Goal: Task Accomplishment & Management: Complete application form

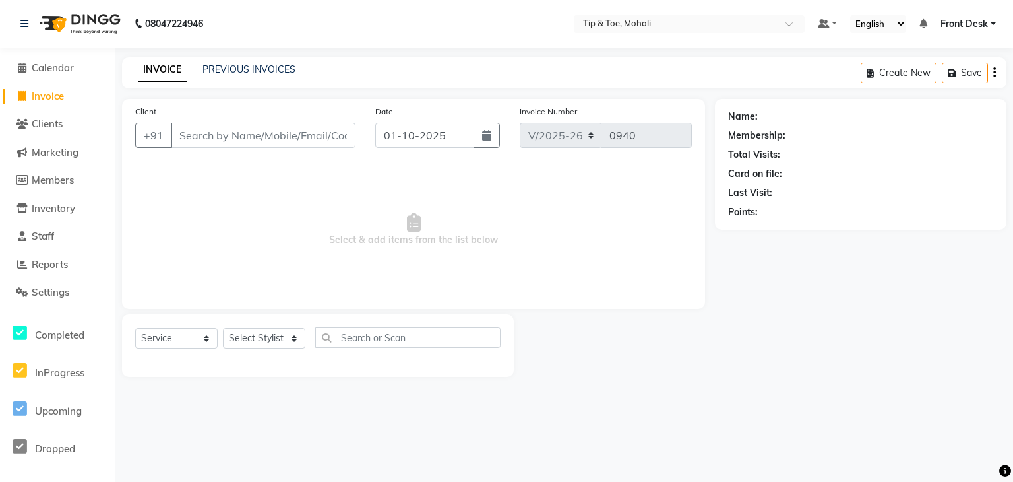
select select "5835"
select select "service"
click at [264, 338] on select "Select Stylist Front Desk KAOTO KOMAL MAHOSO MONISH NICK RAJA RAJVEER SACHIN SAM" at bounding box center [264, 338] width 82 height 20
select select "83592"
click at [223, 328] on select "Select Stylist Front Desk KAOTO KOMAL MAHOSO MONISH NICK RAJA RAJVEER SACHIN SAM" at bounding box center [264, 338] width 82 height 20
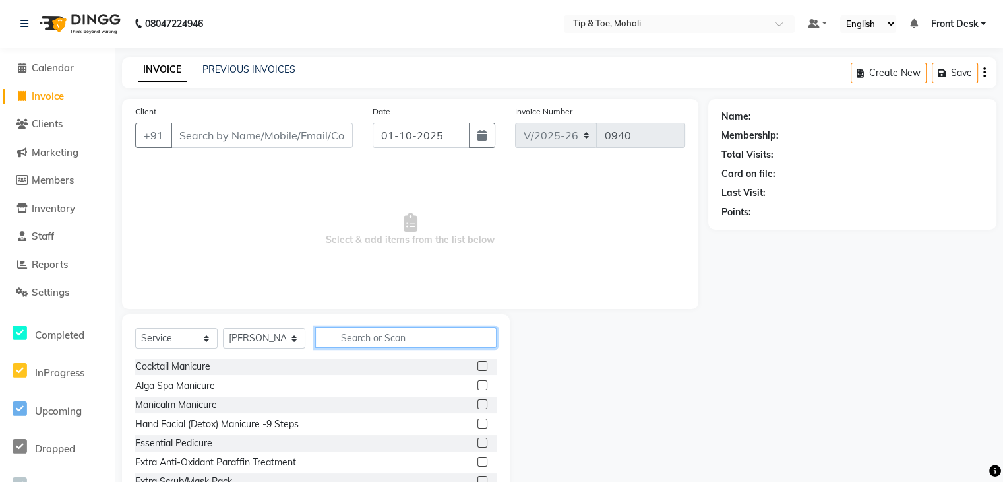
click at [354, 333] on input "text" at bounding box center [405, 337] width 181 height 20
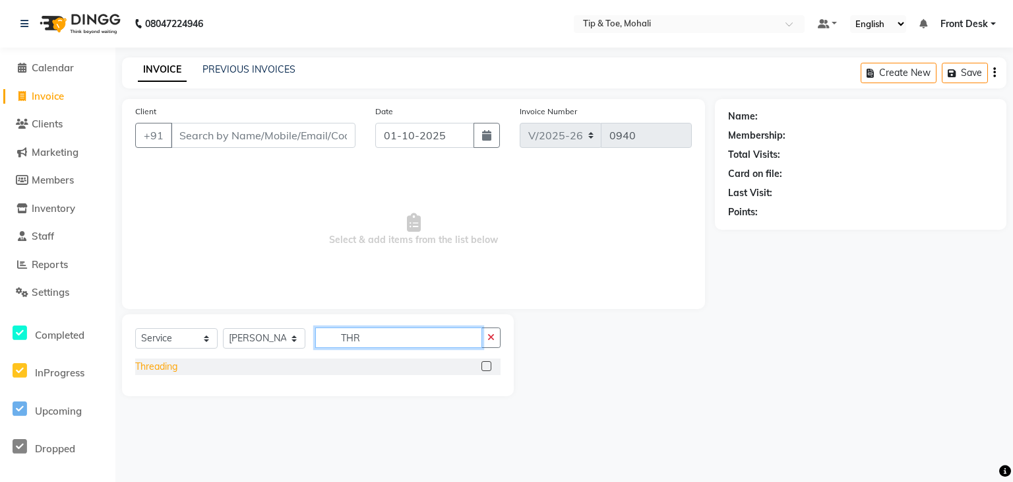
type input "THR"
click at [158, 367] on div "Threading" at bounding box center [156, 366] width 42 height 14
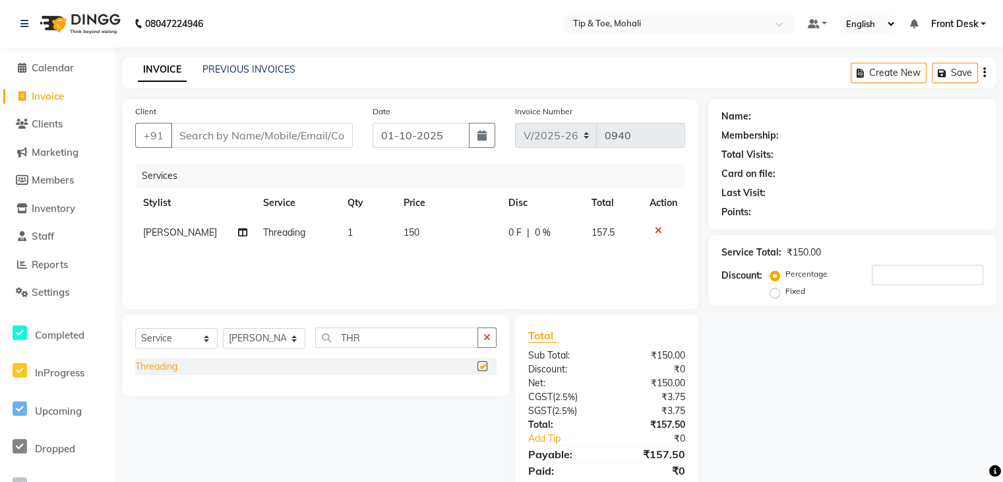
checkbox input "false"
click at [373, 334] on input "THR" at bounding box center [396, 337] width 163 height 20
type input "T"
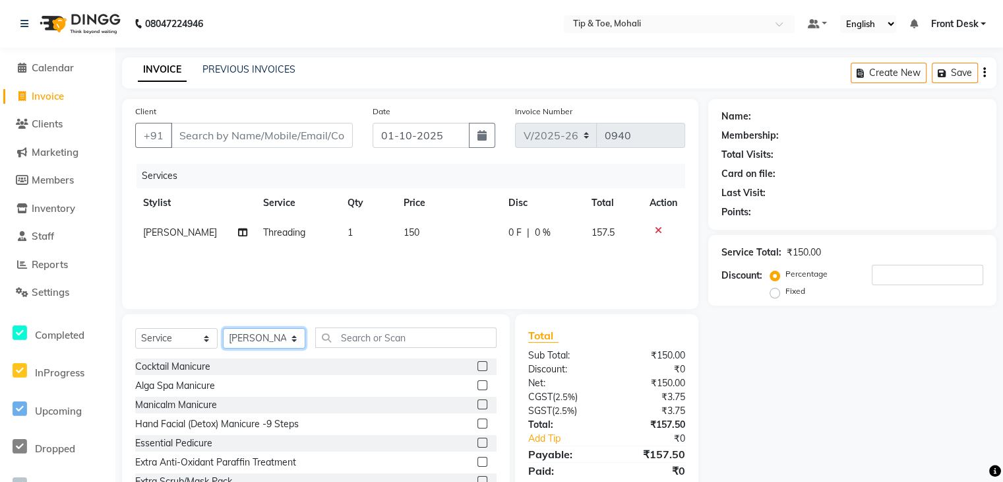
click at [266, 342] on select "Select Stylist Front Desk KAOTO KOMAL MAHOSO MONISH NICK RAJA RAJVEER SACHIN SAM" at bounding box center [264, 338] width 82 height 20
select select "90381"
click at [223, 328] on select "Select Stylist Front Desk KAOTO KOMAL MAHOSO MONISH NICK RAJA RAJVEER SACHIN SAM" at bounding box center [264, 338] width 82 height 20
click at [344, 346] on input "text" at bounding box center [405, 337] width 181 height 20
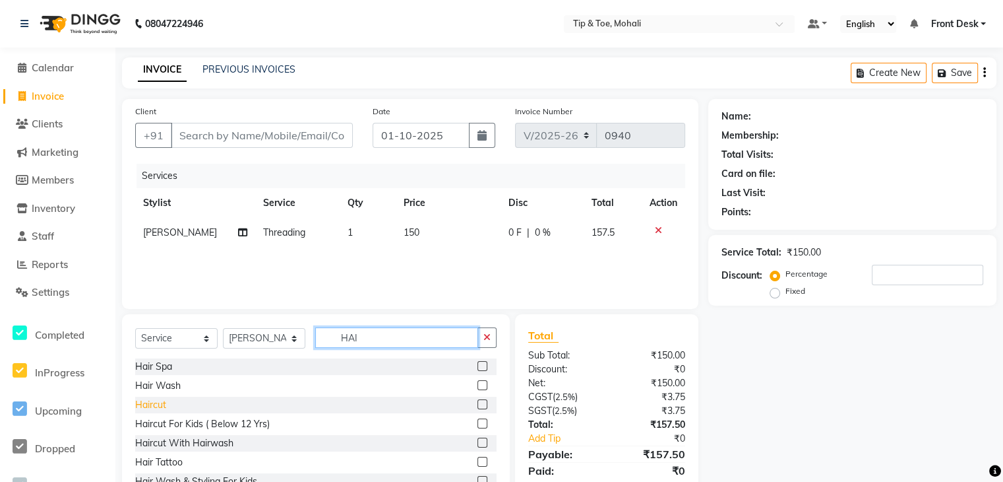
type input "HAI"
click at [155, 410] on div "Haircut" at bounding box center [150, 405] width 31 height 14
checkbox input "false"
click at [361, 337] on input "HAI" at bounding box center [396, 337] width 163 height 20
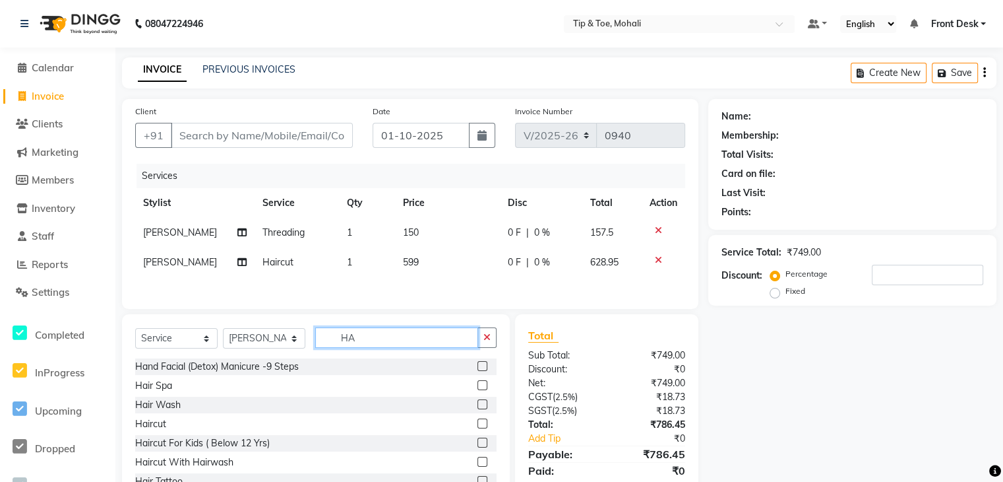
type input "H"
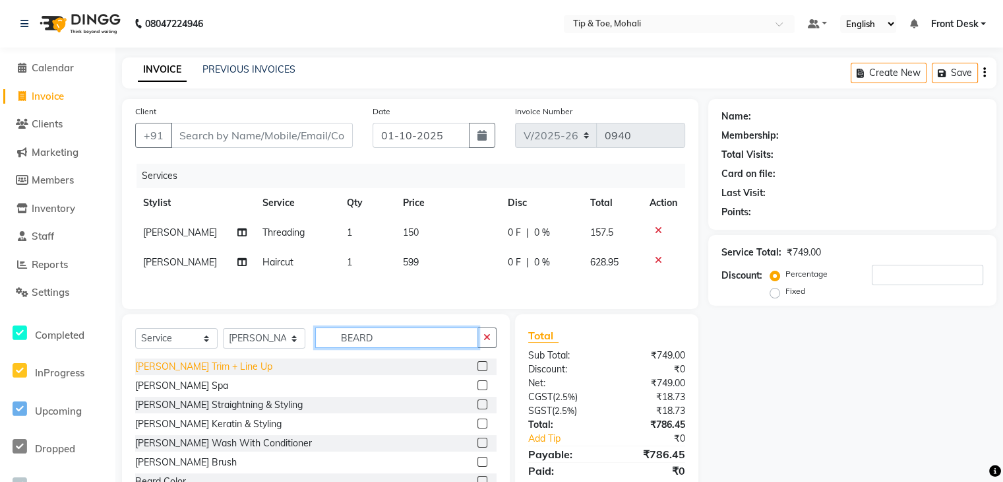
type input "BEARD"
click at [211, 369] on div "Beard Trim + Line Up" at bounding box center [203, 366] width 137 height 14
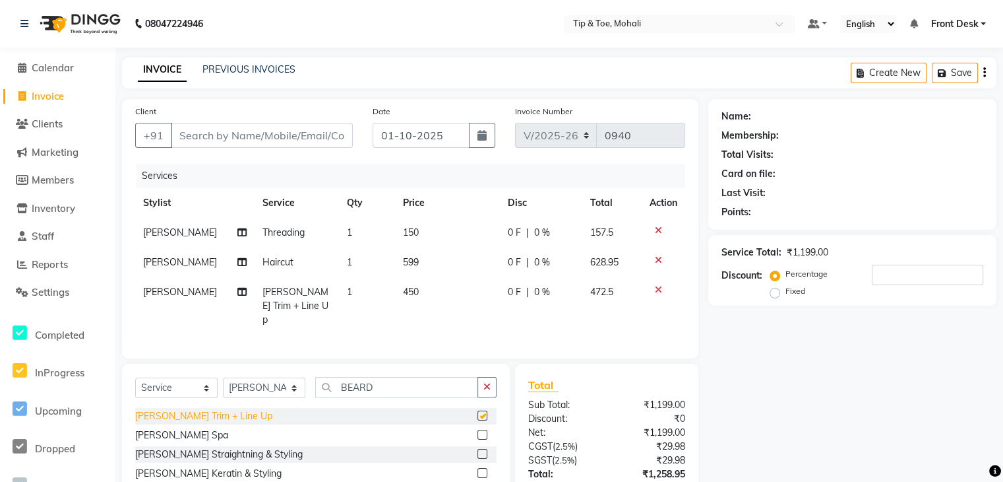
checkbox input "false"
click at [410, 255] on td "599" at bounding box center [447, 262] width 105 height 30
select select "90381"
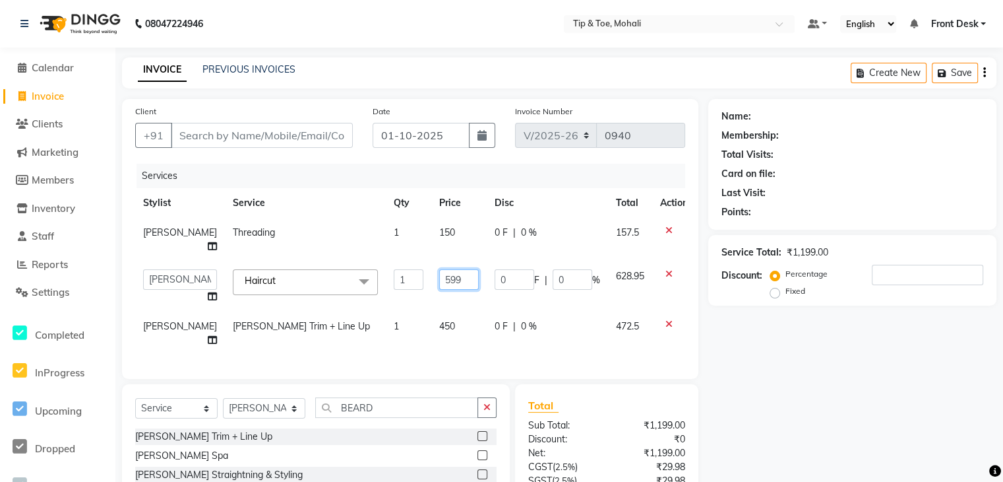
click at [446, 269] on input "599" at bounding box center [459, 279] width 40 height 20
type input "5"
type input "600"
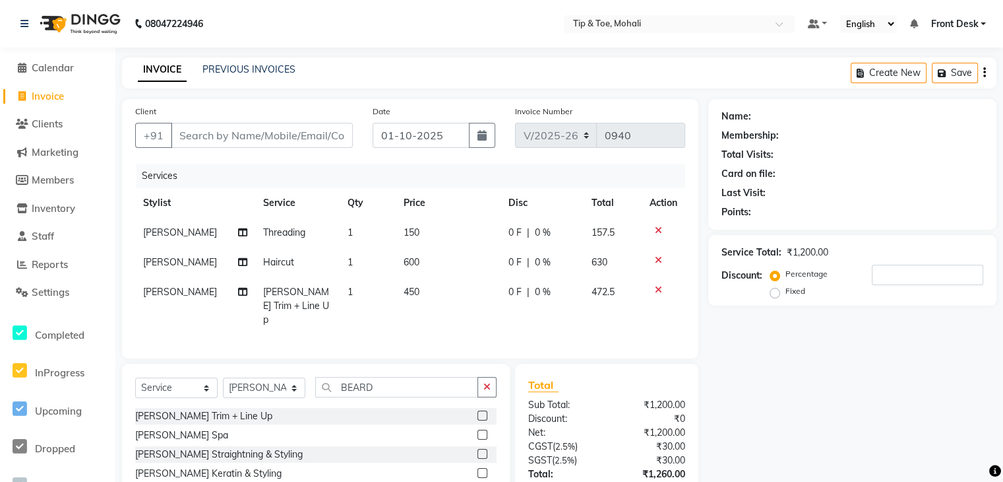
click at [441, 315] on td "450" at bounding box center [448, 305] width 105 height 57
select select "90381"
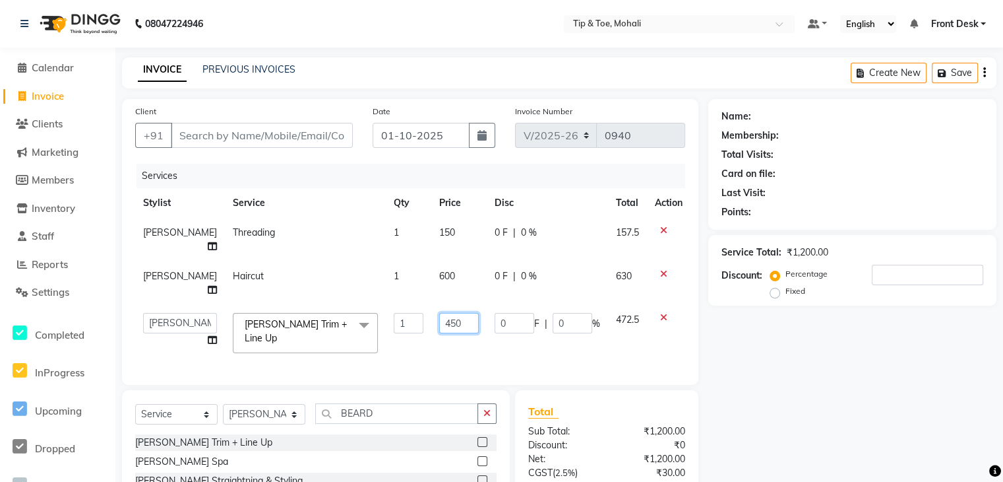
click at [441, 313] on input "450" at bounding box center [459, 323] width 40 height 20
type input "4"
type input "450"
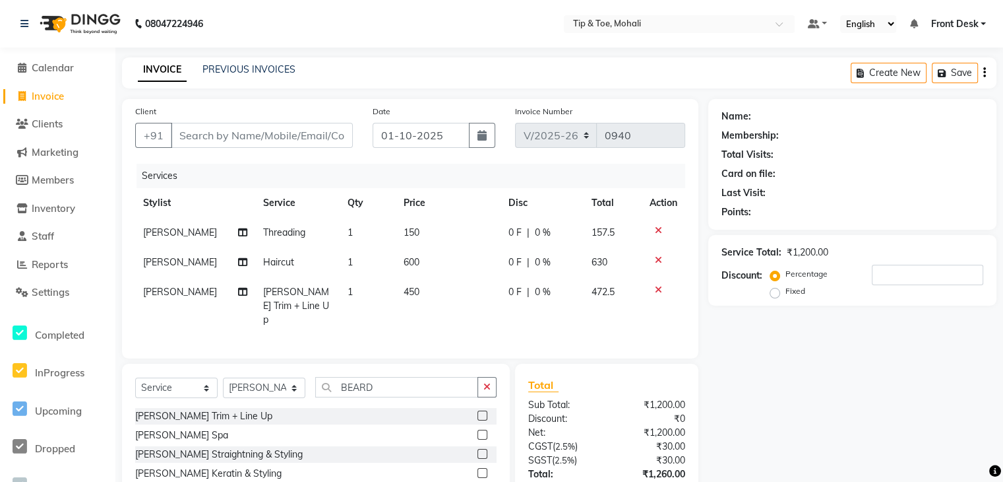
click at [429, 252] on td "600" at bounding box center [448, 262] width 105 height 30
select select "90381"
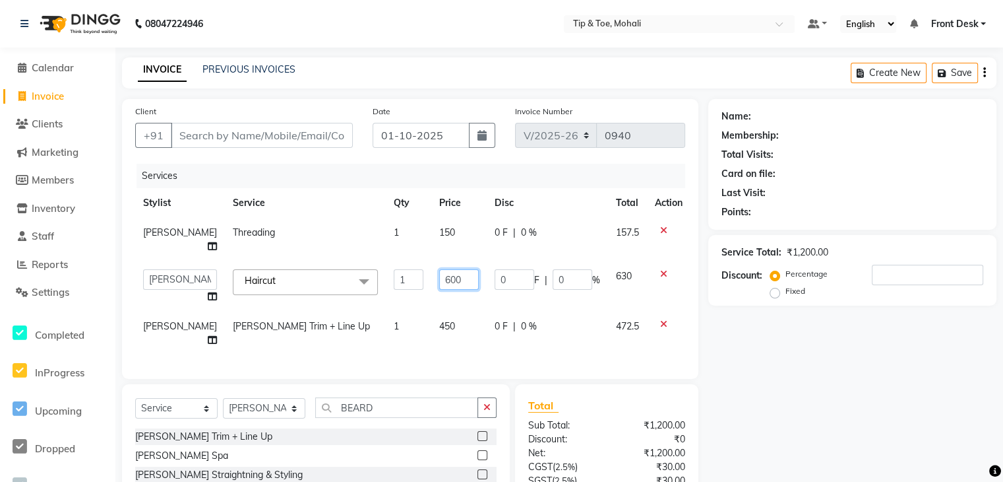
click at [441, 269] on input "600" at bounding box center [459, 279] width 40 height 20
type input "6"
type input "450"
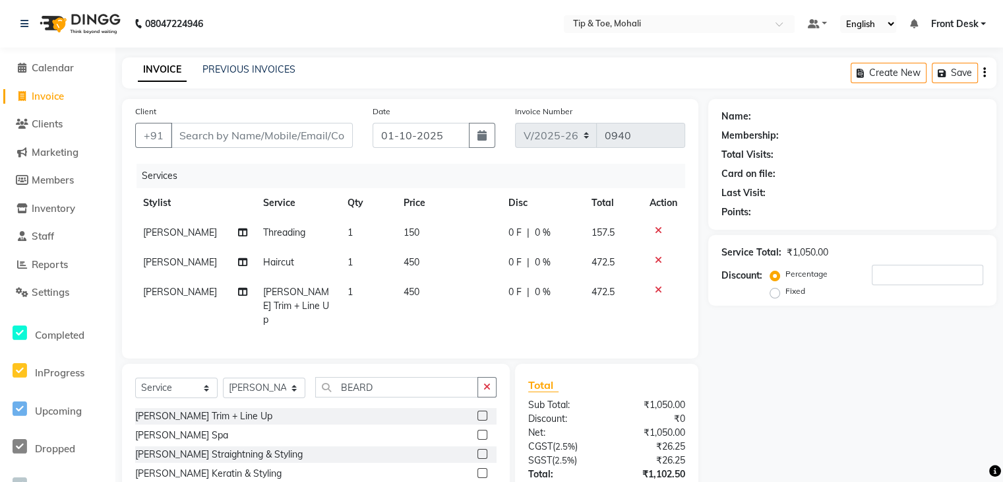
click at [441, 316] on td "450" at bounding box center [448, 305] width 105 height 57
select select "90381"
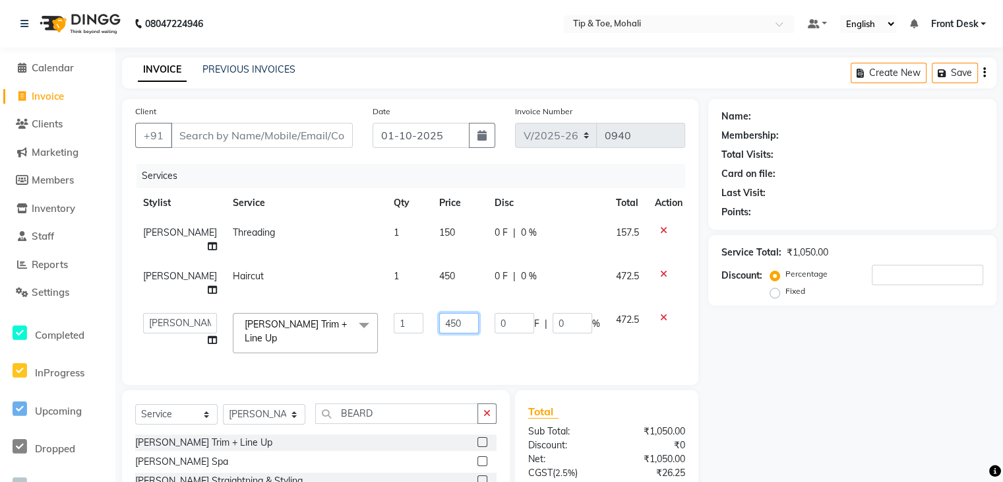
click at [450, 313] on input "450" at bounding box center [459, 323] width 40 height 20
type input "4"
type input "350"
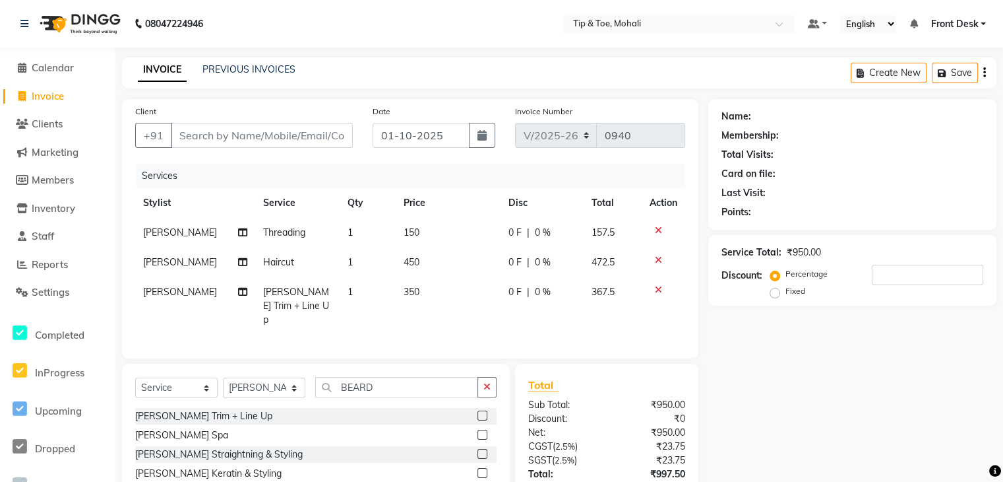
click at [786, 365] on div "Name: Membership: Total Visits: Card on file: Last Visit: Points: Service Total…" at bounding box center [857, 328] width 298 height 459
click at [255, 388] on select "Select Stylist Front Desk KAOTO KOMAL MAHOSO MONISH NICK RAJA RAJVEER SACHIN SAM" at bounding box center [264, 387] width 82 height 20
select select "40702"
click at [223, 377] on select "Select Stylist Front Desk KAOTO KOMAL MAHOSO MONISH NICK RAJA RAJVEER SACHIN SAM" at bounding box center [264, 387] width 82 height 20
click at [381, 383] on input "BEARD" at bounding box center [396, 387] width 163 height 20
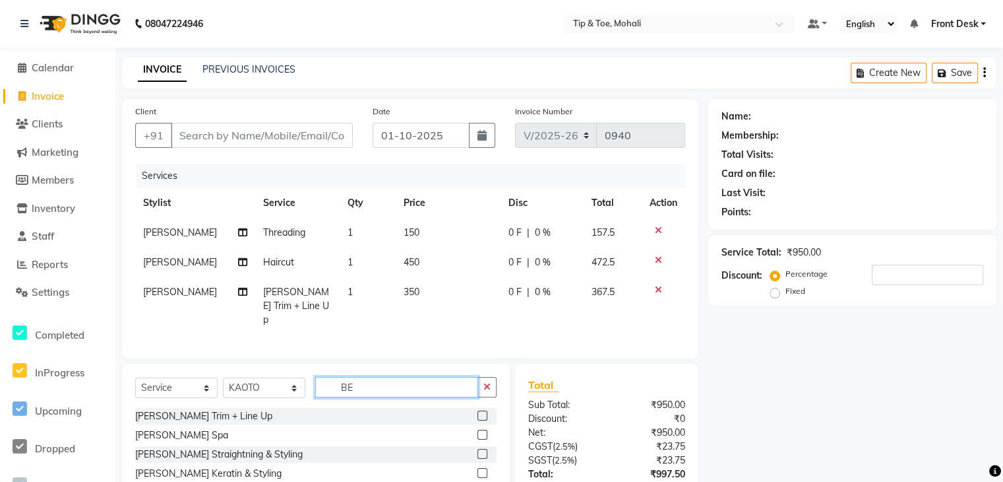
type input "B"
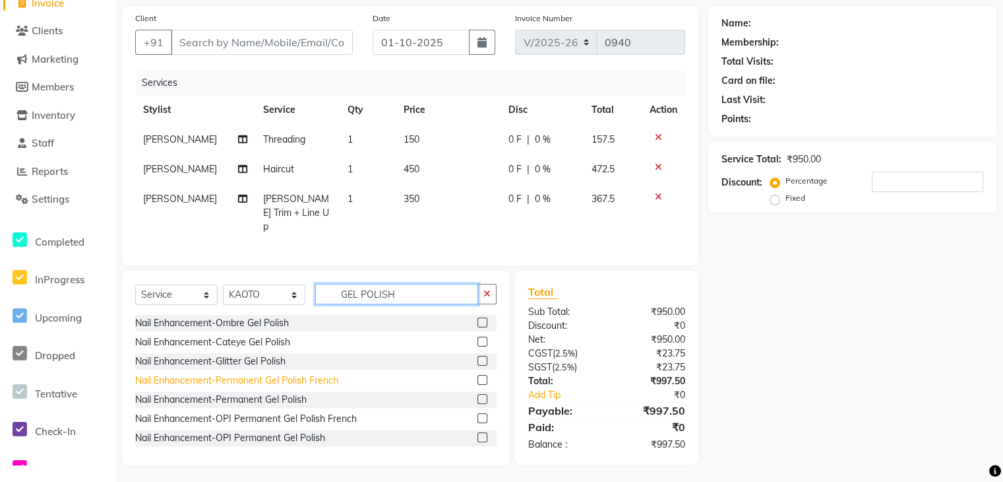
type input "GEL POLISH"
click at [282, 373] on div "Nail Enhancement-Permanent Gel Polish French" at bounding box center [236, 380] width 203 height 14
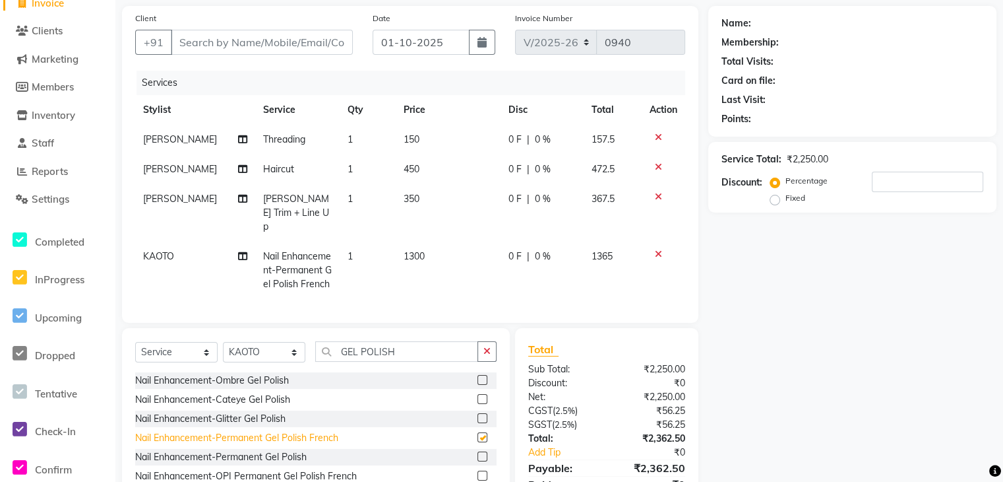
checkbox input "false"
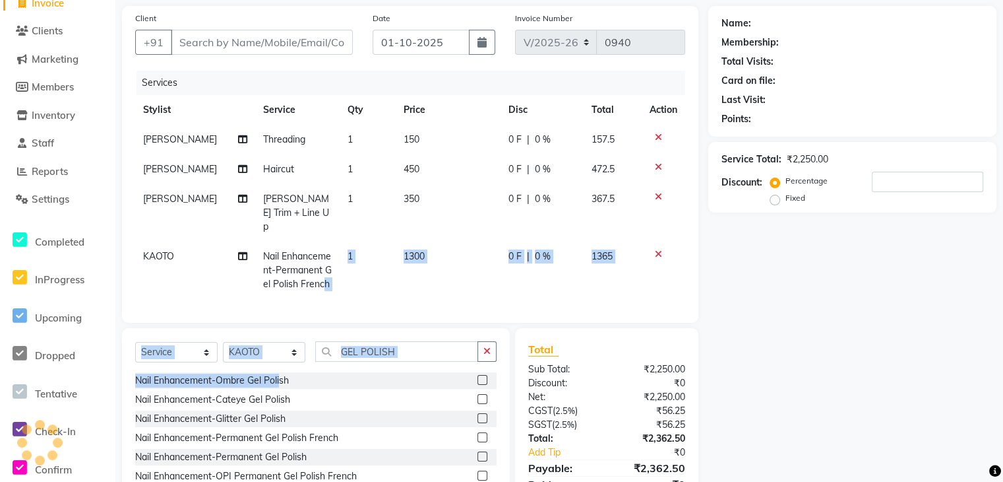
drag, startPoint x: 282, startPoint y: 373, endPoint x: 314, endPoint y: 278, distance: 100.1
click at [314, 278] on div "Client +91 Date 01-10-2025 Invoice Number V/2025 V/2025-26 0940 Services Stylis…" at bounding box center [410, 264] width 596 height 516
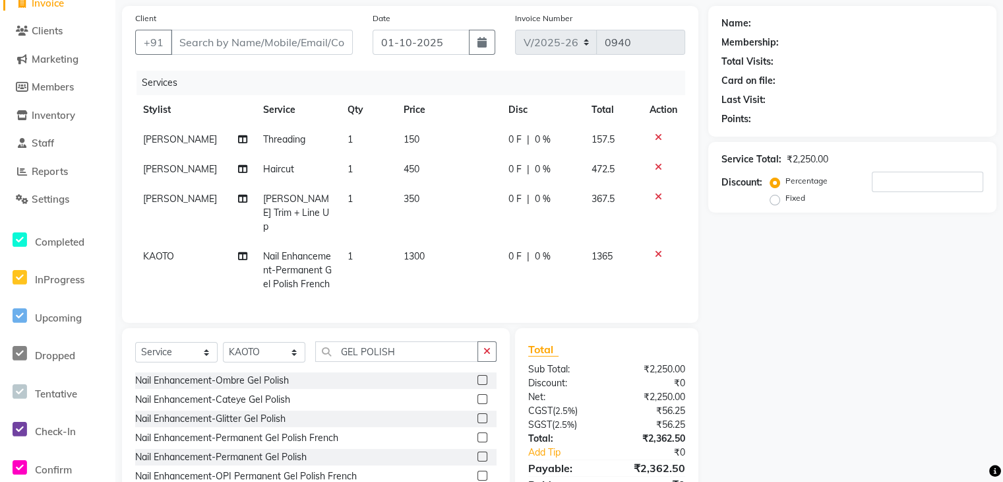
click at [796, 284] on div "Name: Membership: Total Visits: Card on file: Last Visit: Points: Service Total…" at bounding box center [857, 264] width 298 height 516
click at [248, 42] on input "Client" at bounding box center [262, 42] width 182 height 25
type input "9"
type input "0"
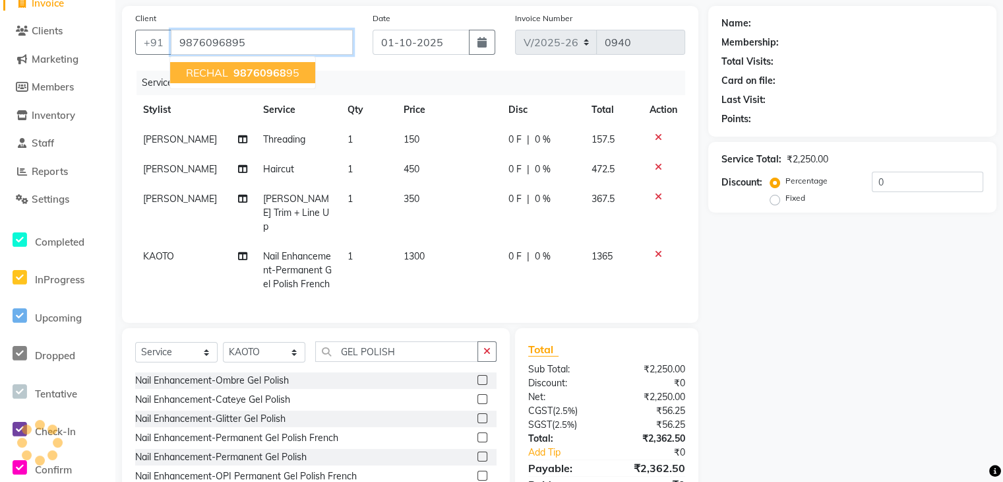
type input "9876096895"
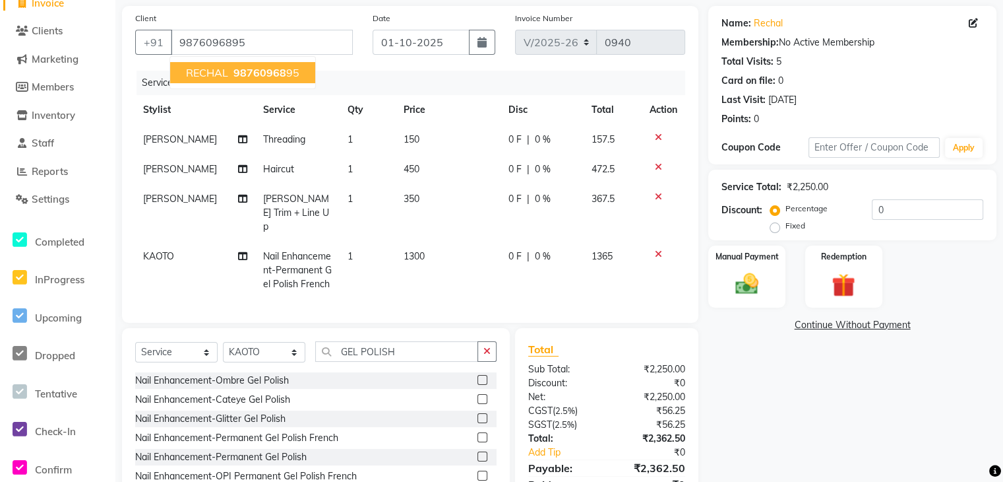
click at [235, 73] on span "98760968" at bounding box center [260, 72] width 53 height 13
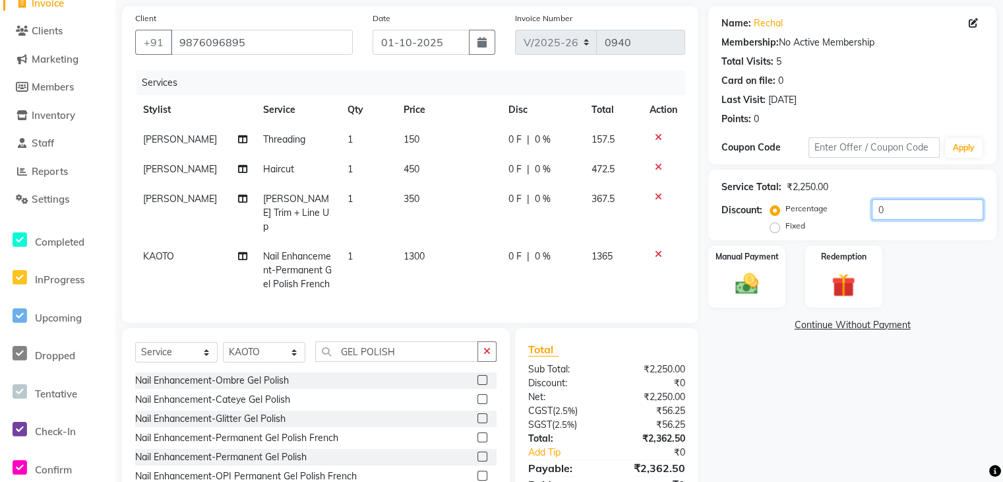
click at [888, 201] on input "0" at bounding box center [927, 209] width 111 height 20
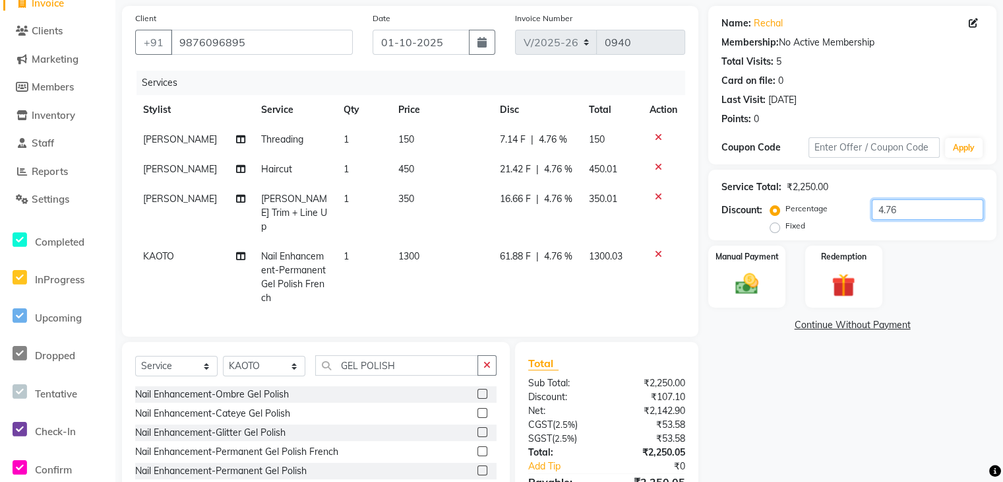
scroll to position [164, 0]
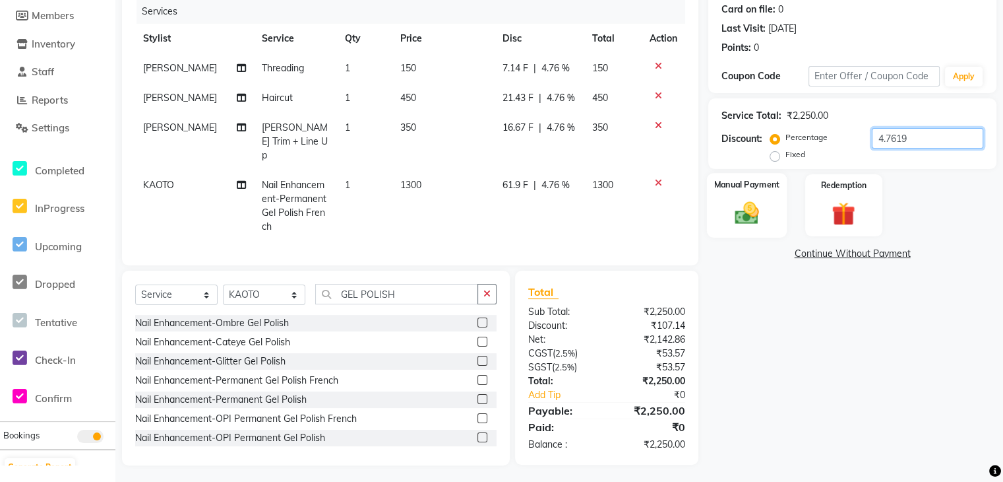
type input "4.7619"
click at [761, 199] on img at bounding box center [747, 213] width 40 height 28
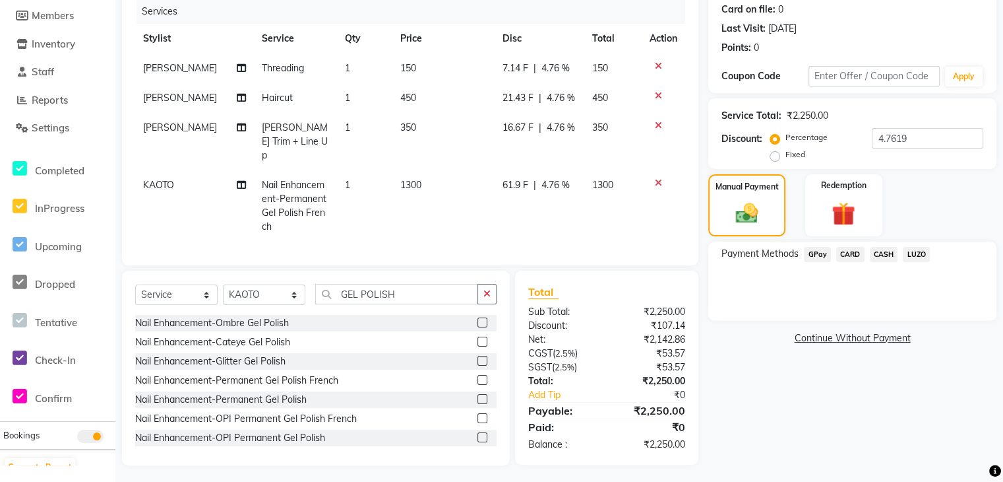
click at [813, 251] on span "GPay" at bounding box center [817, 254] width 27 height 15
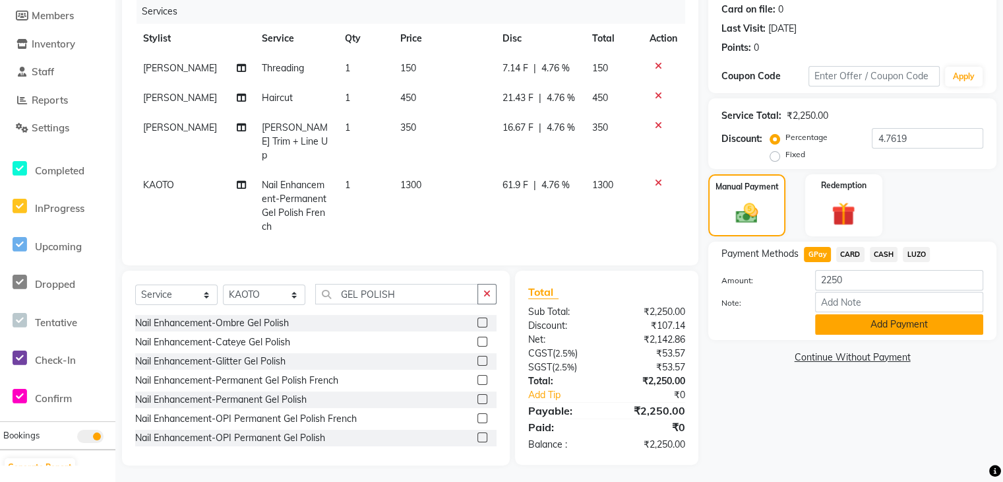
click at [888, 323] on button "Add Payment" at bounding box center [899, 324] width 168 height 20
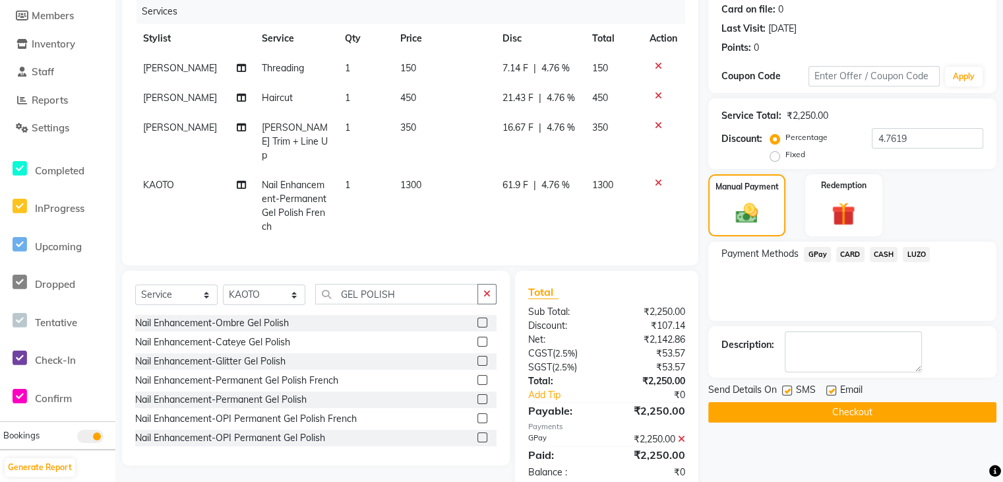
click at [871, 411] on button "Checkout" at bounding box center [852, 412] width 288 height 20
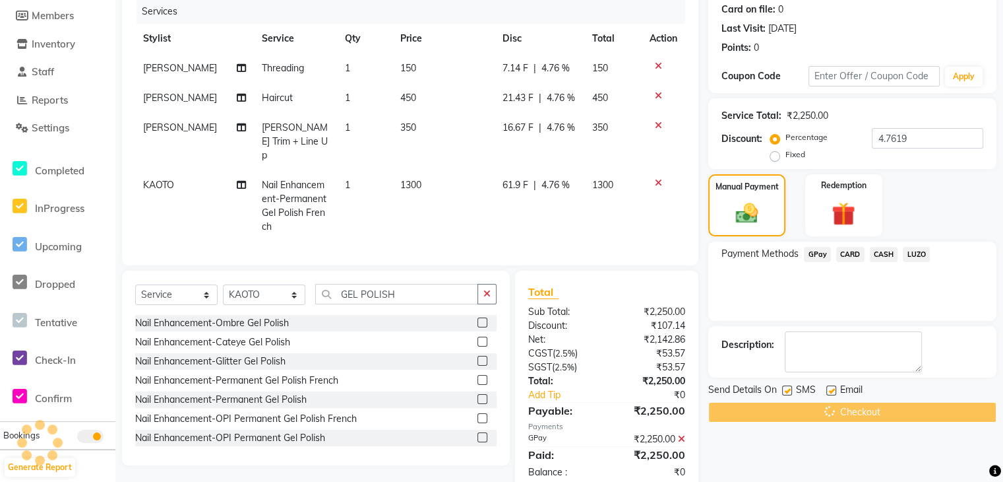
scroll to position [191, 0]
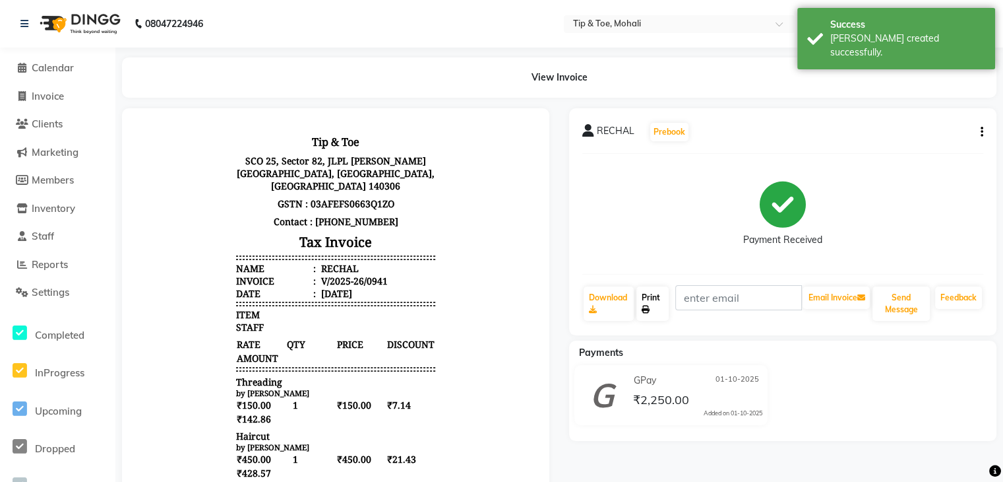
click at [650, 308] on icon at bounding box center [646, 309] width 8 height 8
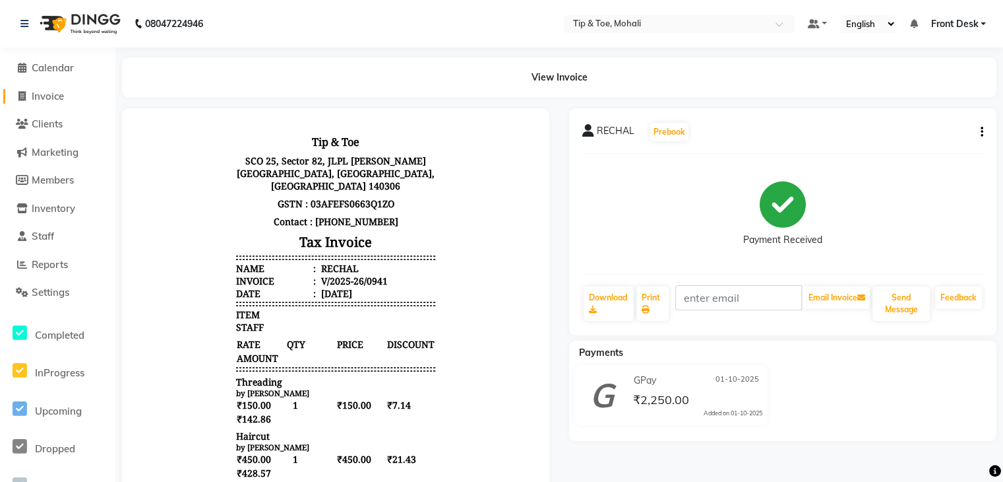
click at [55, 93] on span "Invoice" at bounding box center [48, 96] width 32 height 13
select select "5835"
select select "service"
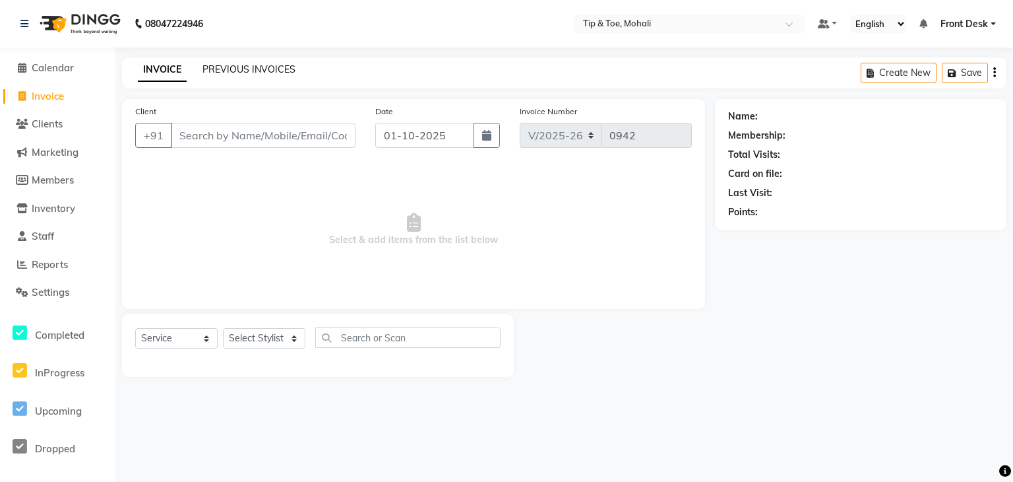
click at [243, 71] on link "PREVIOUS INVOICES" at bounding box center [249, 69] width 93 height 12
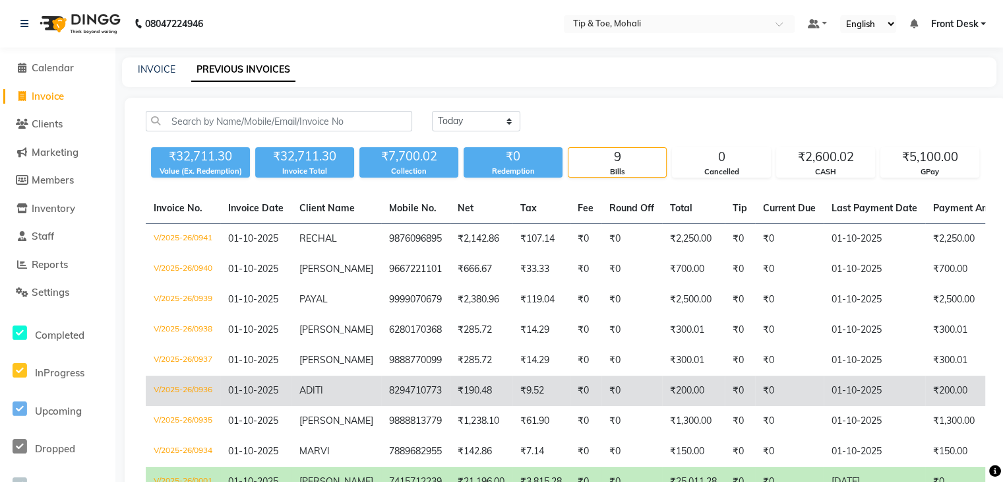
scroll to position [98, 0]
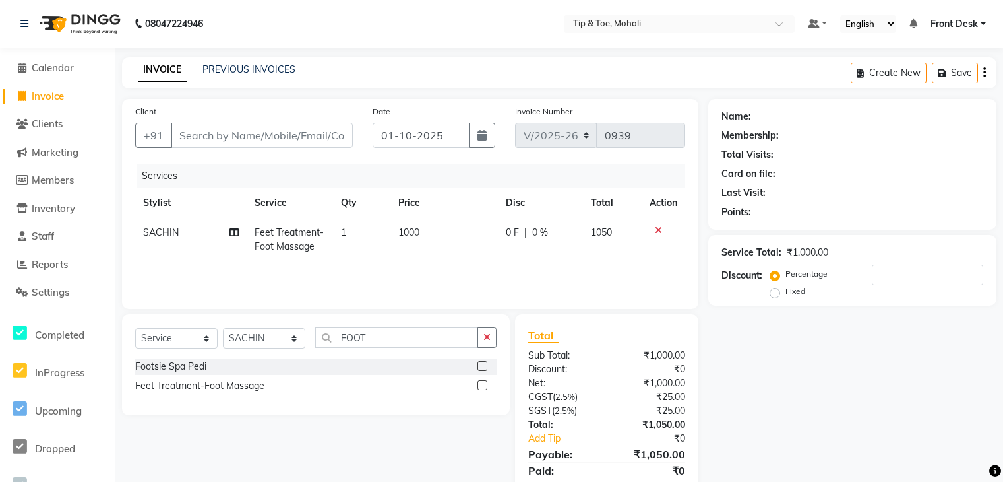
select select "5835"
select select "service"
select select "83684"
click at [208, 136] on input "Client" at bounding box center [262, 135] width 182 height 25
type input "9"
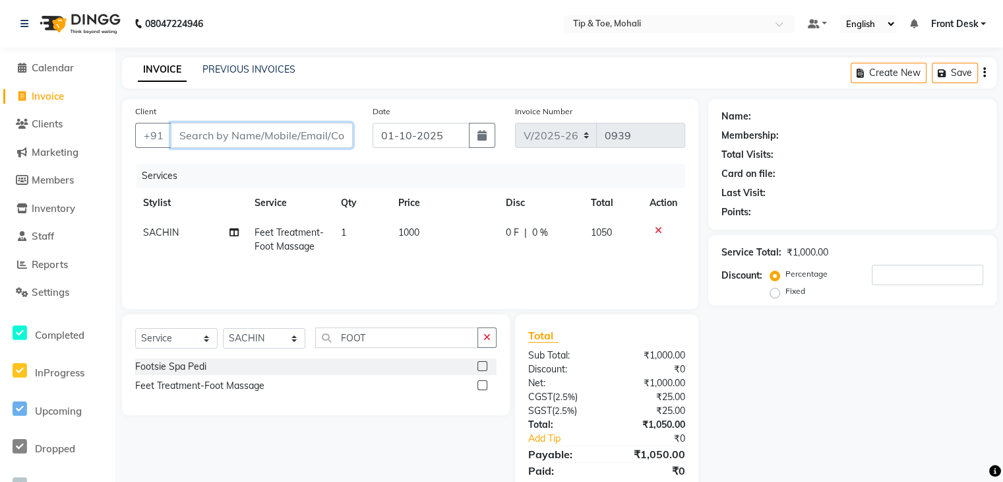
type input "0"
type input "9667221101"
click at [319, 135] on span "Add Client" at bounding box center [319, 135] width 52 height 13
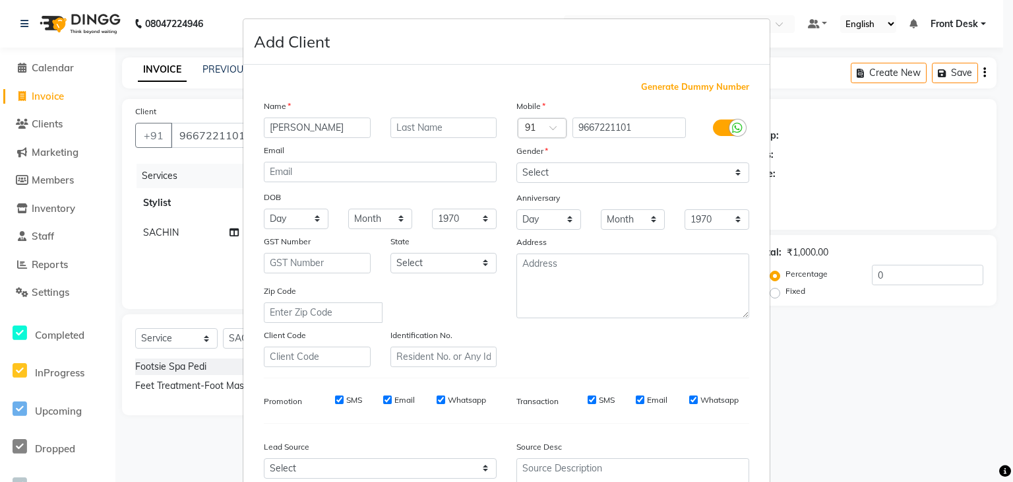
type input "[PERSON_NAME]"
click at [565, 178] on select "Select Male Female Other Prefer Not To Say" at bounding box center [632, 172] width 233 height 20
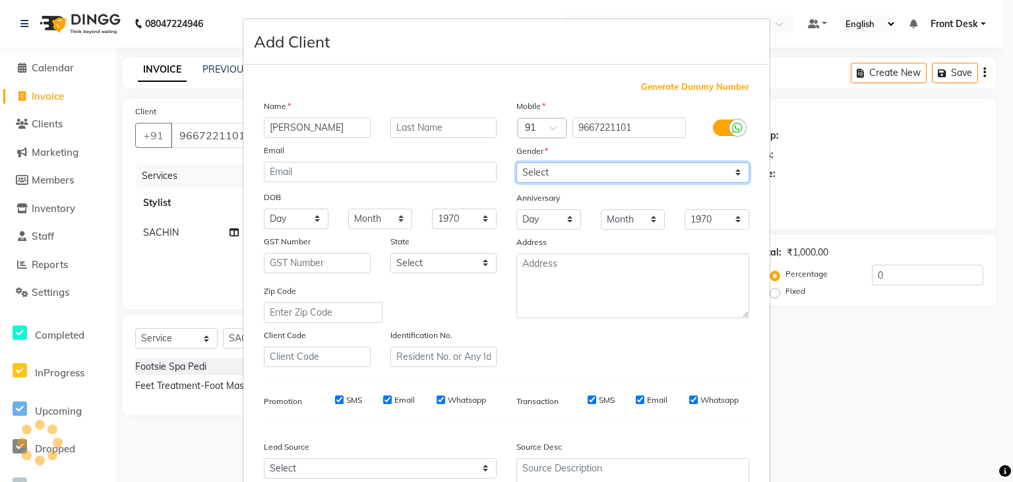
select select "male"
click at [516, 163] on select "Select Male Female Other Prefer Not To Say" at bounding box center [632, 172] width 233 height 20
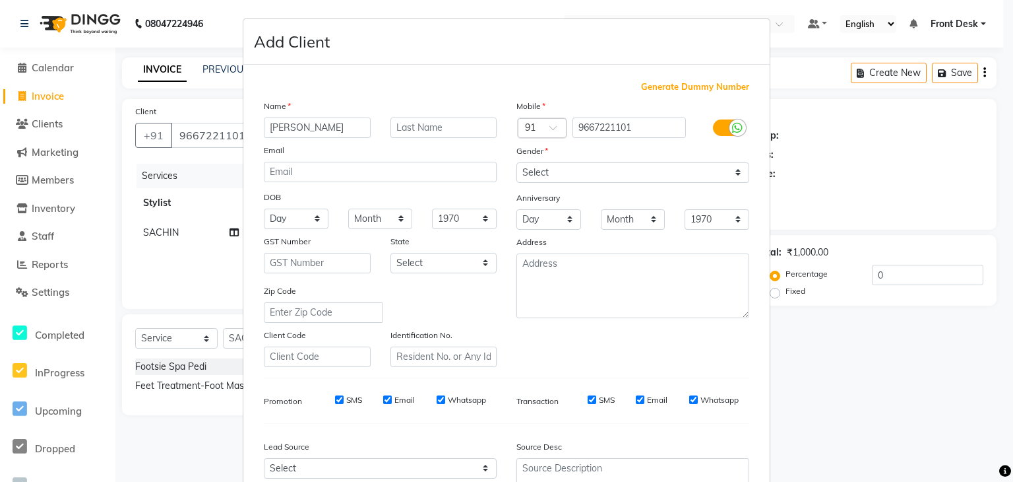
click at [383, 404] on input "Email" at bounding box center [387, 399] width 9 height 9
checkbox input "false"
click at [335, 404] on input "SMS" at bounding box center [339, 399] width 9 height 9
checkbox input "false"
click at [588, 404] on input "SMS" at bounding box center [592, 399] width 9 height 9
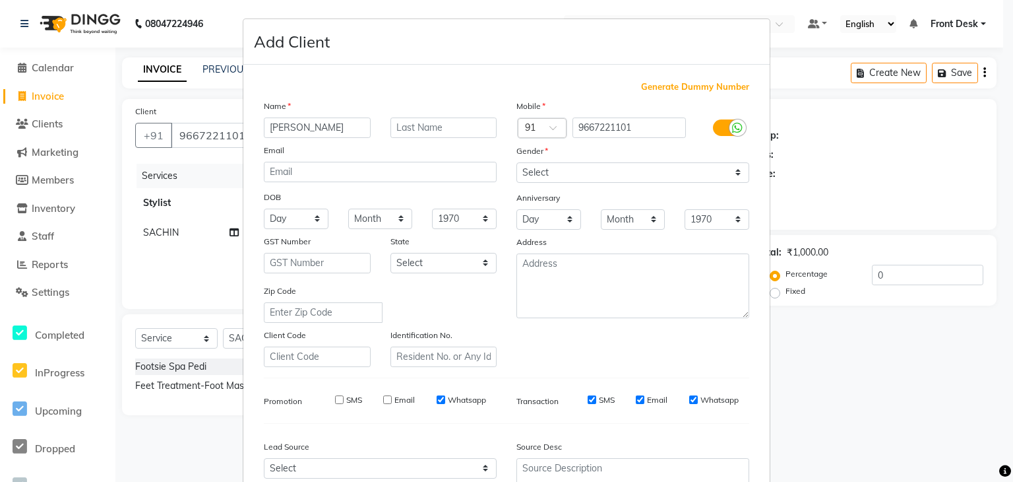
checkbox input "false"
click at [637, 399] on input "Email" at bounding box center [640, 399] width 9 height 9
checkbox input "false"
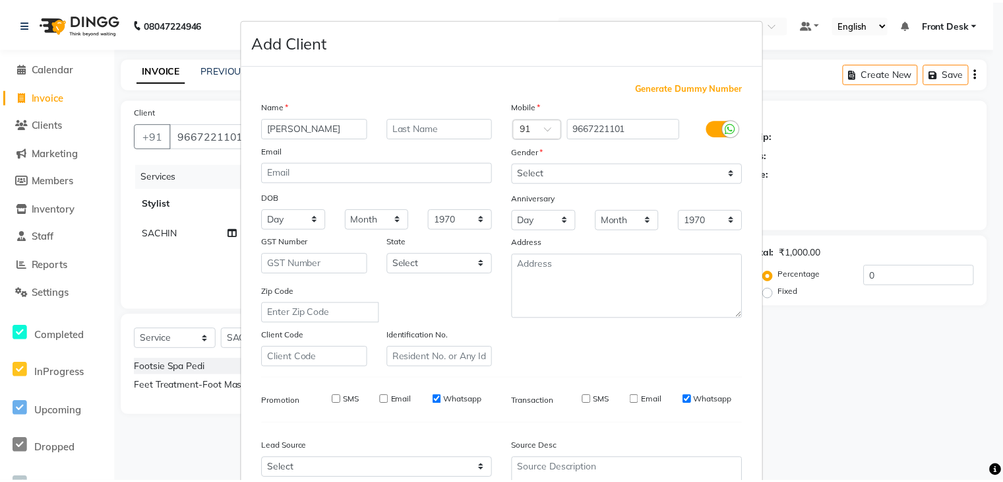
scroll to position [134, 0]
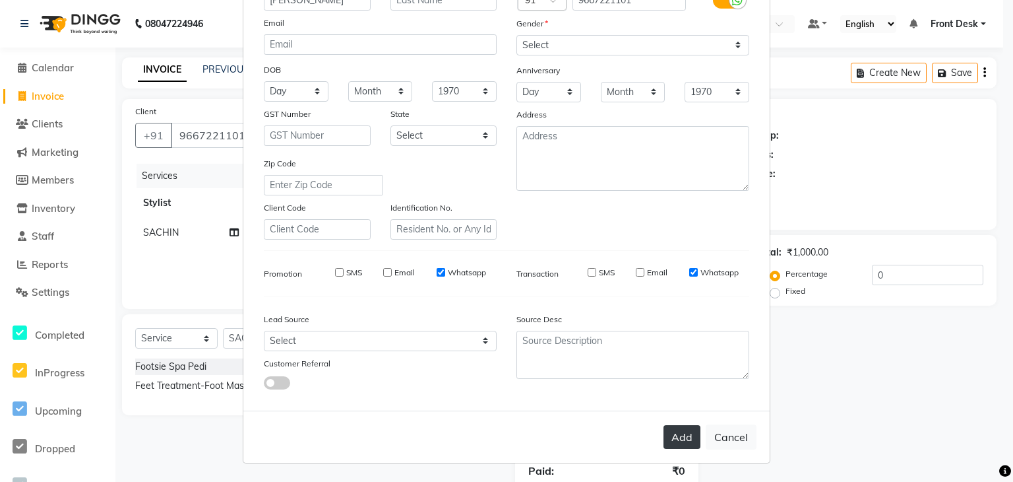
click at [684, 444] on button "Add" at bounding box center [682, 437] width 37 height 24
select select
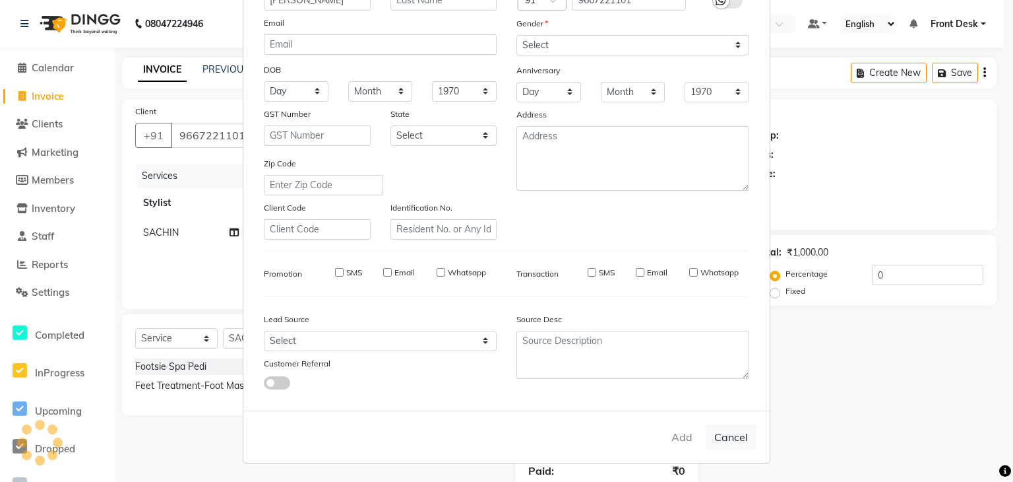
select select
checkbox input "false"
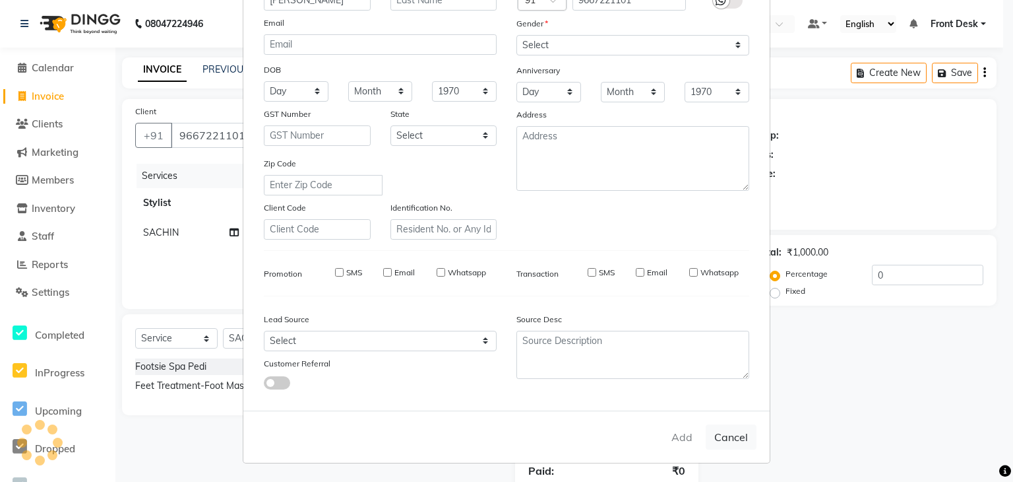
checkbox input "false"
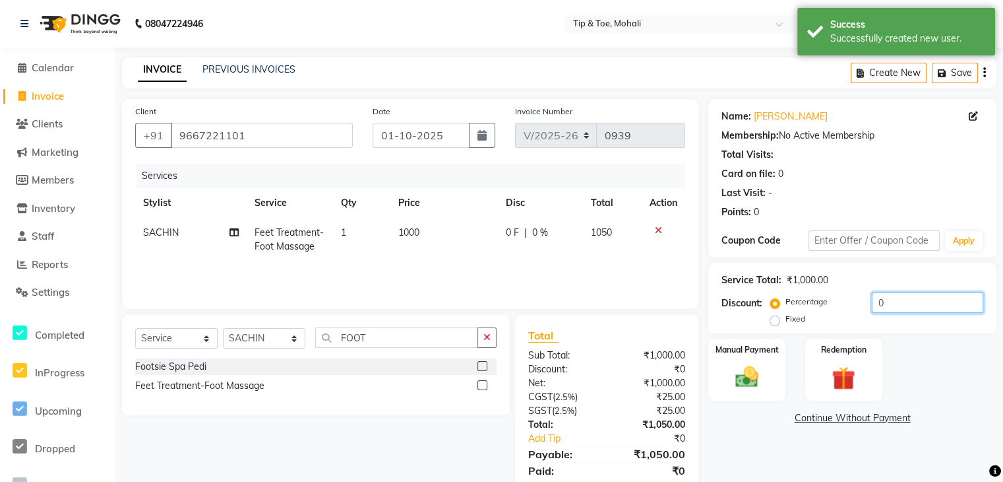
click at [905, 309] on input "0" at bounding box center [927, 302] width 111 height 20
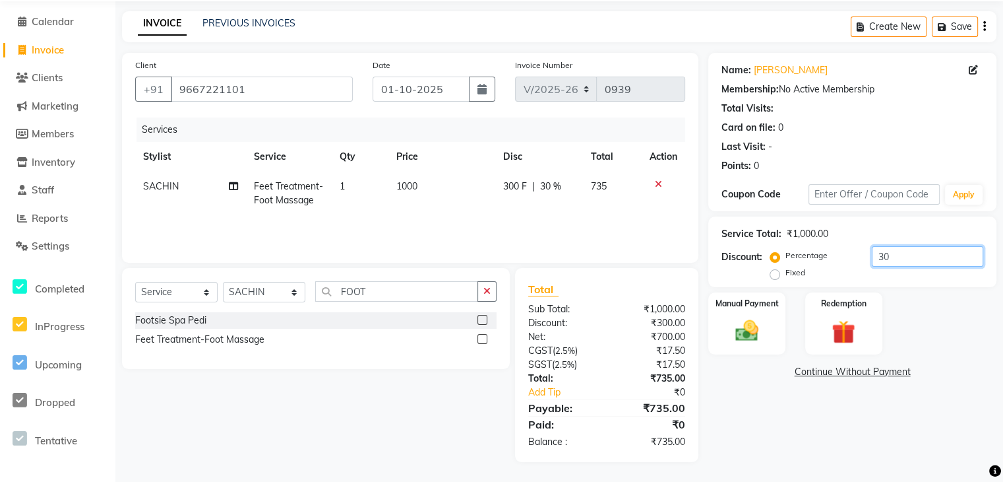
type input "3"
type input "33.333"
click at [768, 309] on div "Manual Payment" at bounding box center [747, 323] width 80 height 65
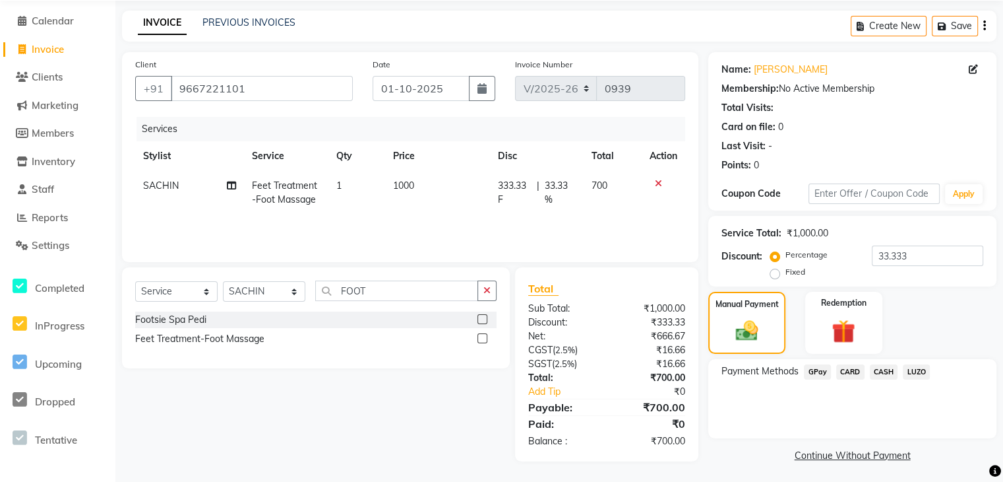
click at [881, 370] on span "CASH" at bounding box center [884, 371] width 28 height 15
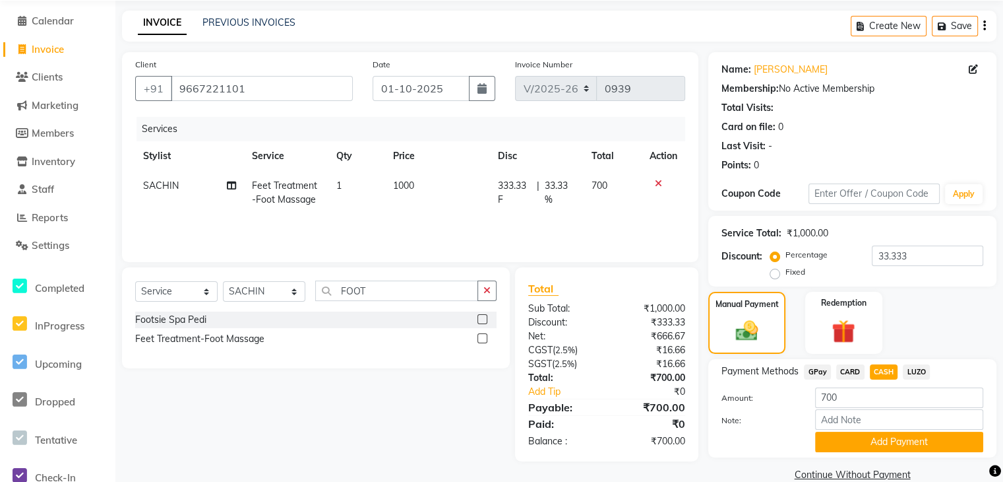
scroll to position [71, 0]
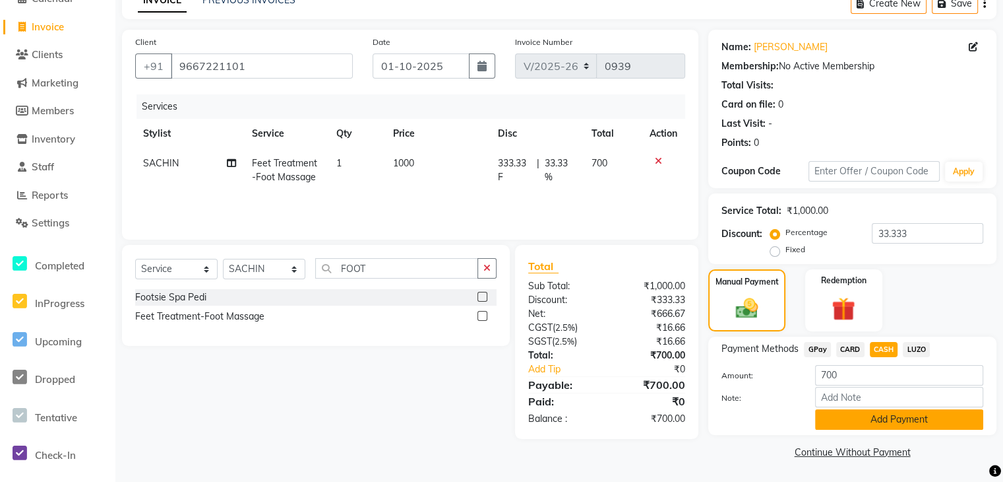
click at [908, 420] on button "Add Payment" at bounding box center [899, 419] width 168 height 20
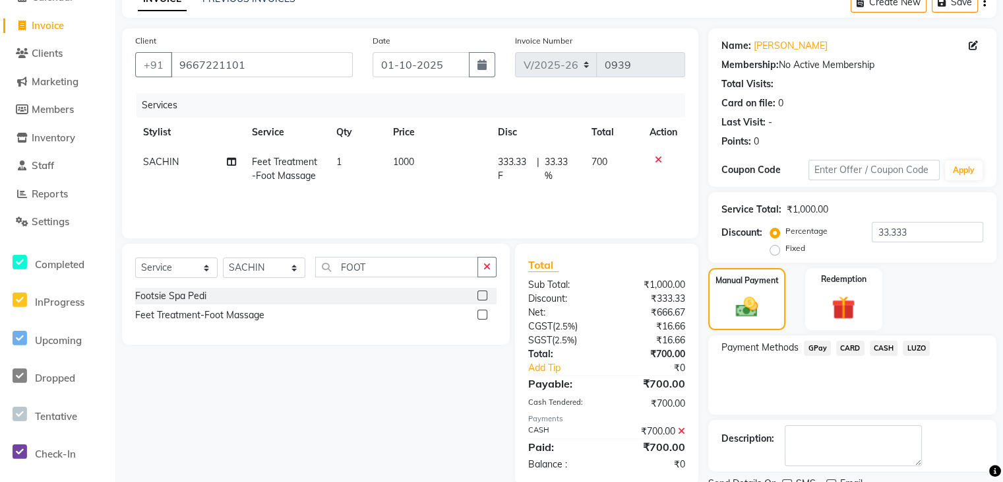
scroll to position [124, 0]
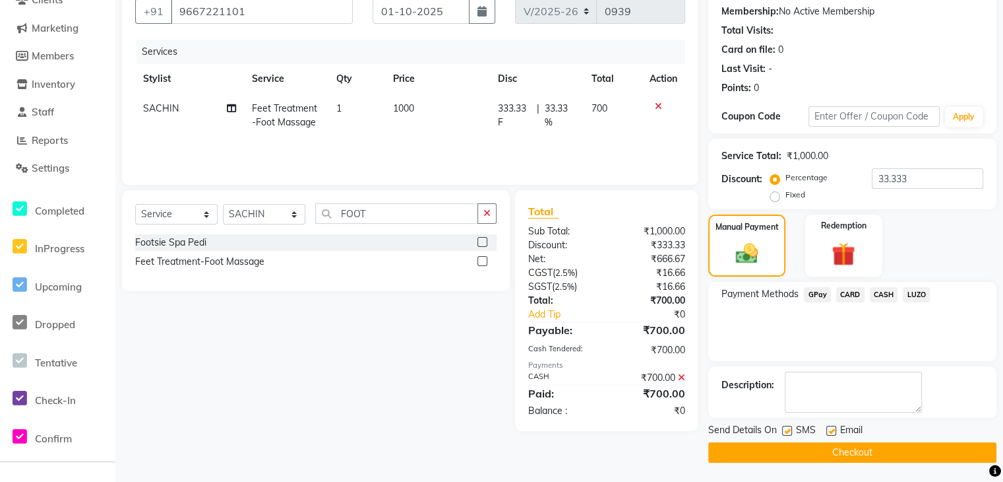
click at [862, 453] on button "Checkout" at bounding box center [852, 452] width 288 height 20
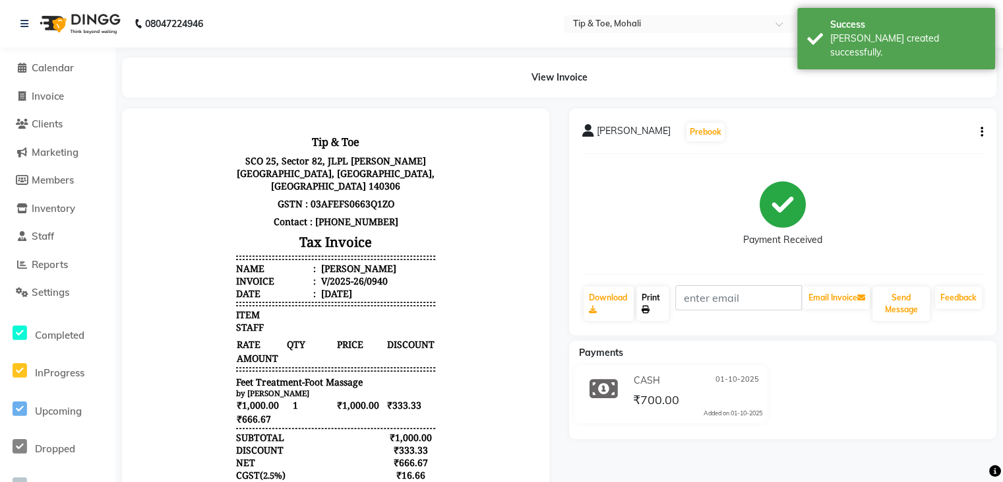
click at [660, 296] on link "Print" at bounding box center [653, 303] width 32 height 34
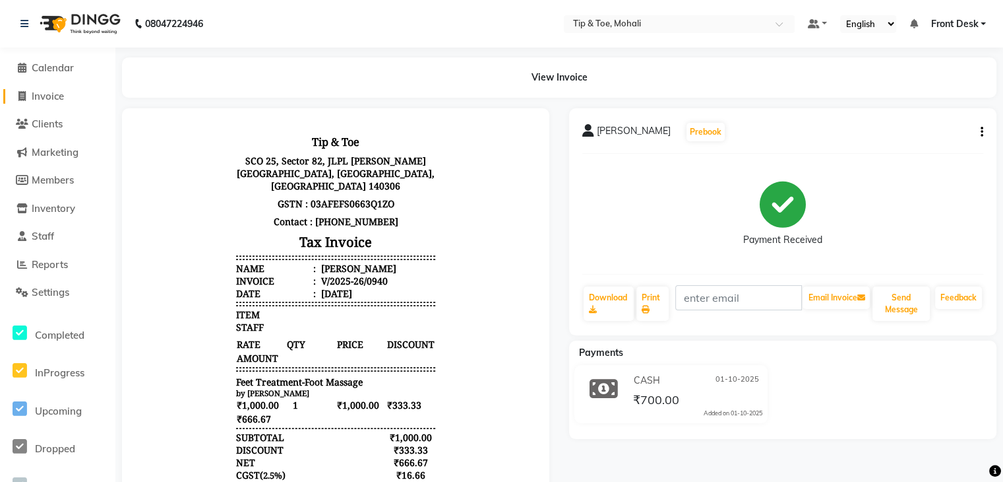
click at [44, 91] on span "Invoice" at bounding box center [48, 96] width 32 height 13
select select "service"
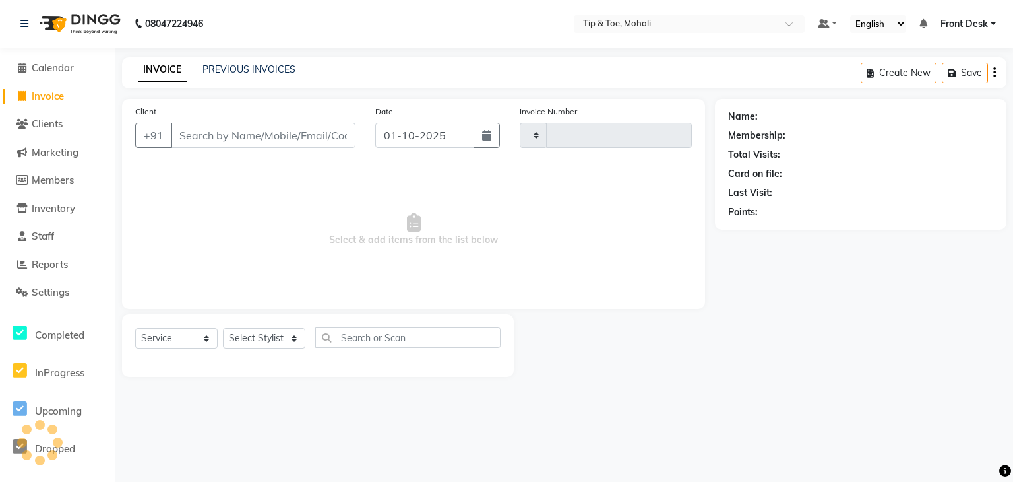
type input "0941"
select select "5835"
click at [272, 67] on link "PREVIOUS INVOICES" at bounding box center [249, 69] width 93 height 12
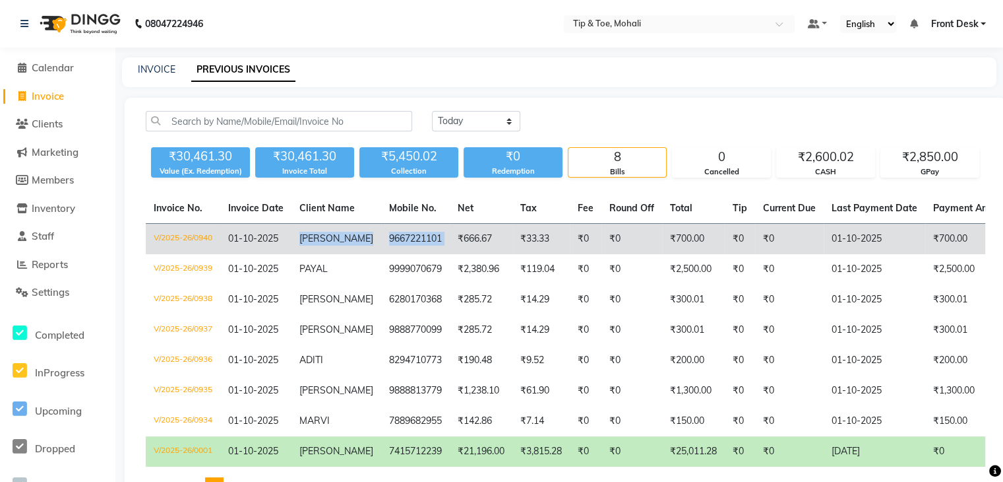
drag, startPoint x: 298, startPoint y: 241, endPoint x: 433, endPoint y: 251, distance: 135.6
click at [433, 251] on tr "V/2025-26/0940 01-10-2025 JASJIT 9667221101 ₹666.67 ₹33.33 ₹0 ₹0 ₹700.00 ₹0 ₹0 …" at bounding box center [702, 239] width 1112 height 31
copy tr "JASJIT 9667221101"
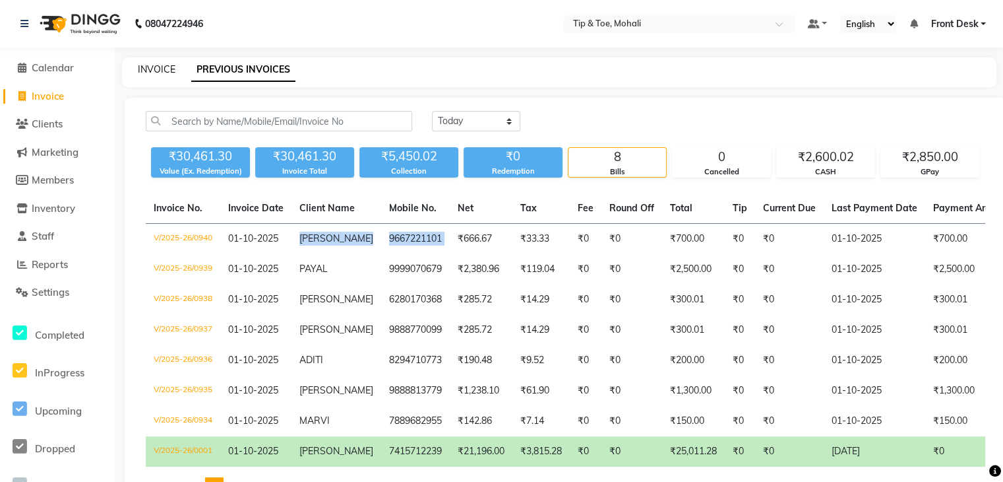
click at [171, 67] on link "INVOICE" at bounding box center [157, 69] width 38 height 12
select select "service"
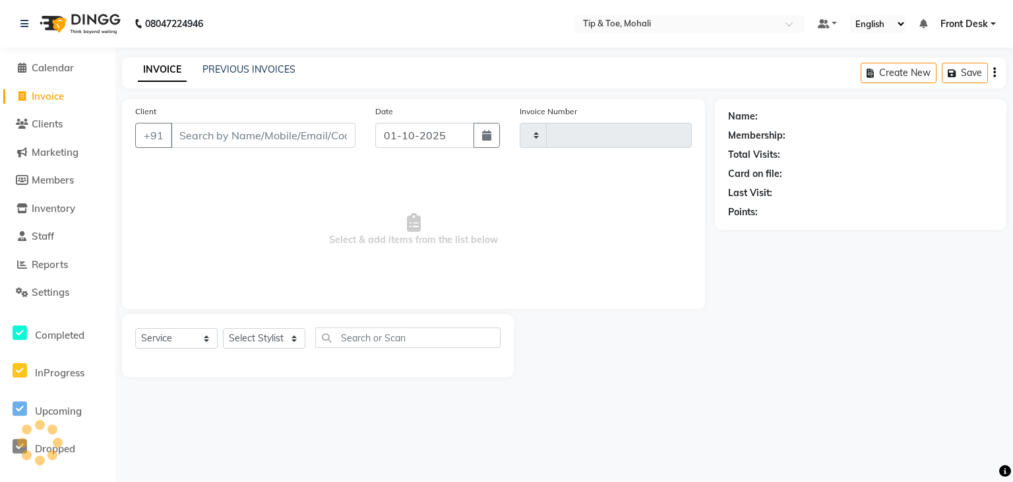
type input "0941"
select select "5835"
